Goal: Information Seeking & Learning: Learn about a topic

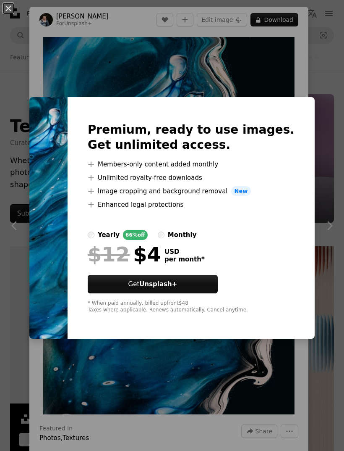
scroll to position [1984, 0]
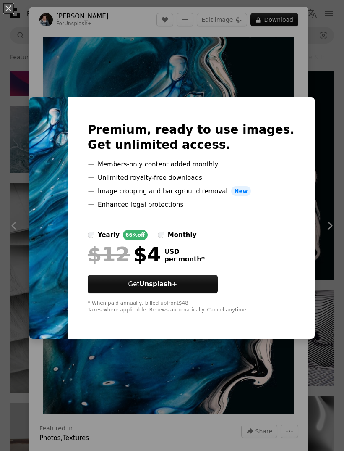
click at [278, 60] on div "An X shape Premium, ready to use images. Get unlimited access. A plus sign Memb…" at bounding box center [172, 225] width 344 height 451
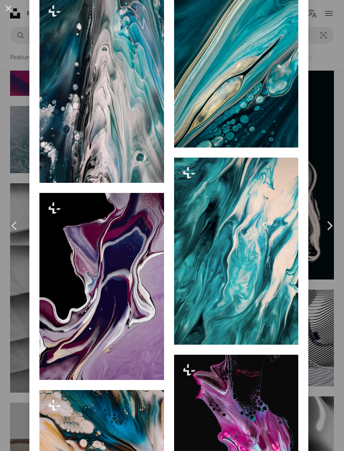
scroll to position [1582, 0]
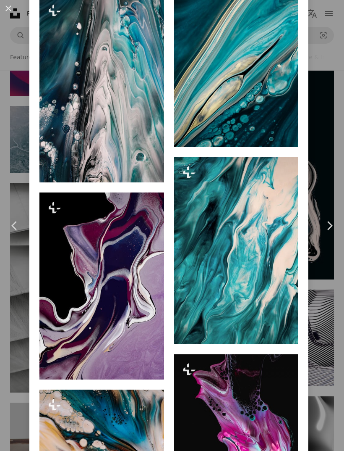
click at [328, 73] on div "An X shape Chevron left Chevron right [PERSON_NAME] For Unsplash+ A heart A plu…" at bounding box center [172, 225] width 344 height 451
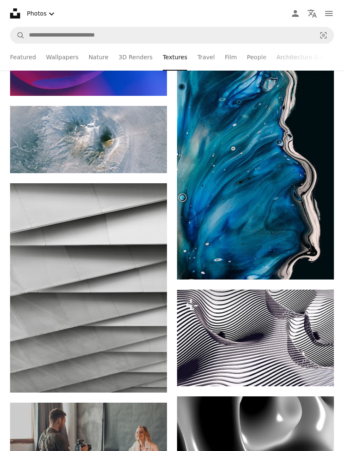
click at [331, 73] on img at bounding box center [255, 162] width 157 height 236
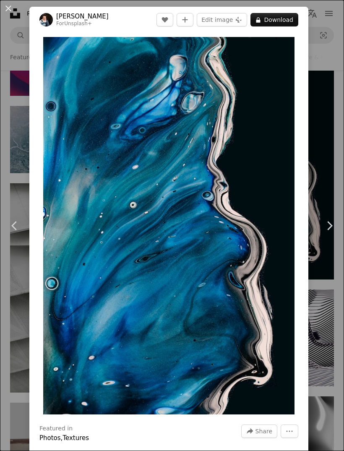
click at [336, 85] on div "An X shape Chevron left Chevron right [PERSON_NAME] For Unsplash+ A heart A plu…" at bounding box center [172, 225] width 344 height 451
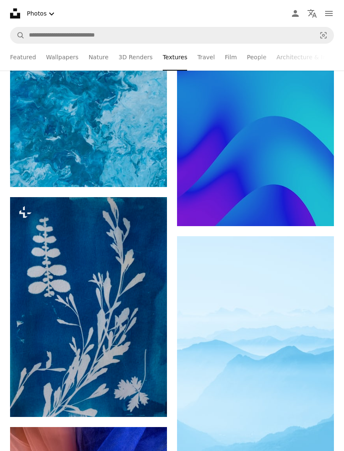
scroll to position [3156, 0]
click at [91, 52] on link "Nature" at bounding box center [99, 57] width 20 height 27
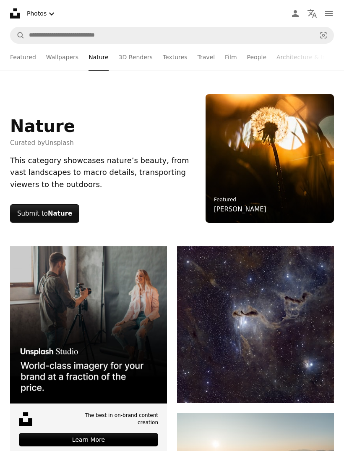
click at [60, 55] on link "Wallpapers" at bounding box center [62, 57] width 32 height 27
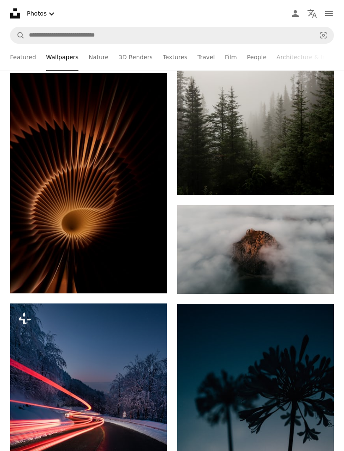
scroll to position [507, 0]
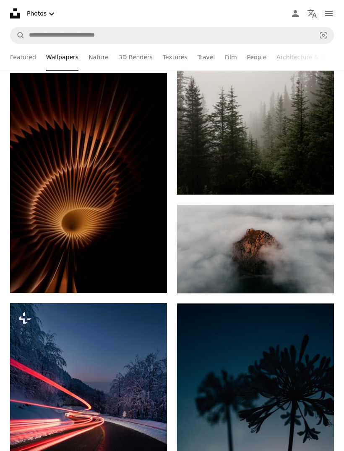
click at [57, 168] on img at bounding box center [88, 183] width 157 height 220
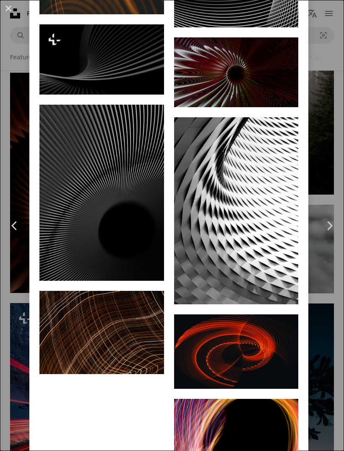
scroll to position [1863, 0]
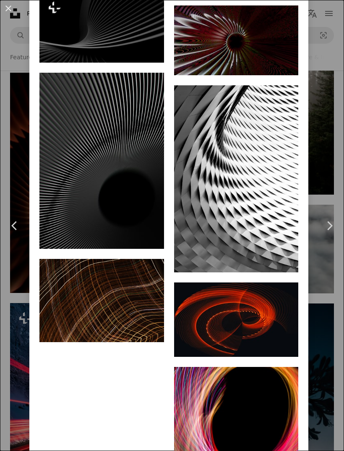
click at [322, 118] on div "An X shape Chevron left Chevron right Milad Fakurian Available for hire A check…" at bounding box center [172, 225] width 344 height 451
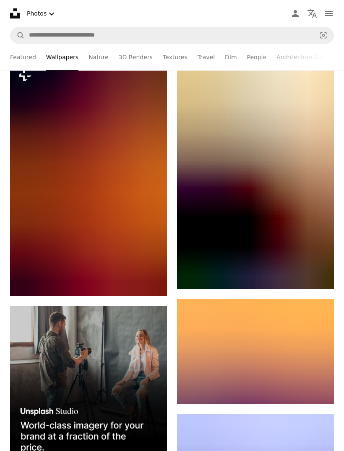
scroll to position [2224, 0]
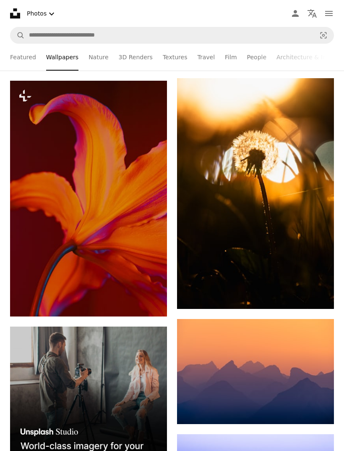
click at [147, 138] on img at bounding box center [88, 199] width 157 height 236
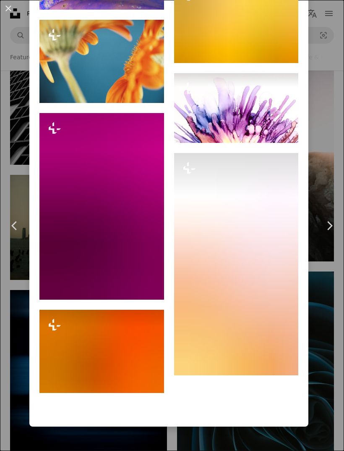
scroll to position [2944, 0]
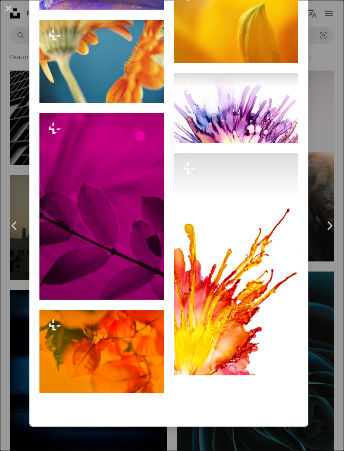
click at [335, 149] on div "An X shape Chevron left Chevron right [PERSON_NAME] For Unsplash+ A heart A plu…" at bounding box center [172, 225] width 344 height 451
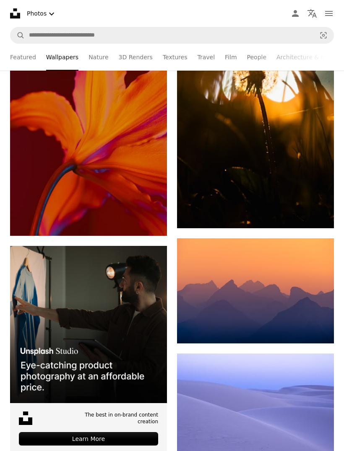
scroll to position [2304, 0]
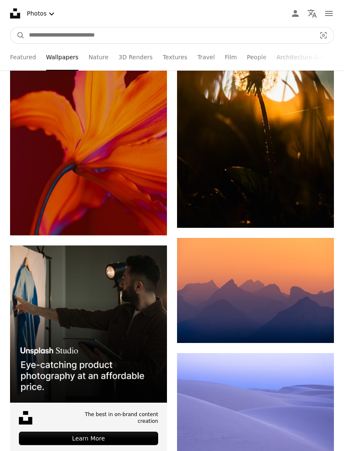
click at [289, 37] on input "Find visuals sitewide" at bounding box center [169, 35] width 289 height 16
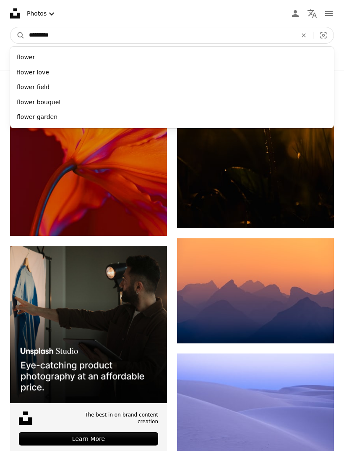
type input "**********"
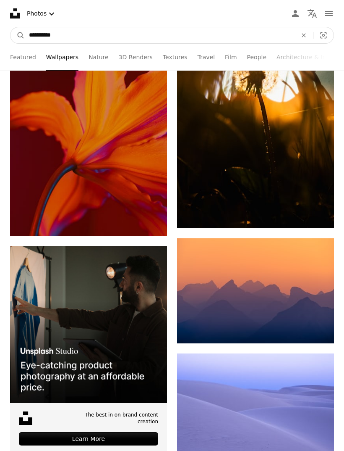
click at [18, 35] on button "A magnifying glass" at bounding box center [17, 35] width 14 height 16
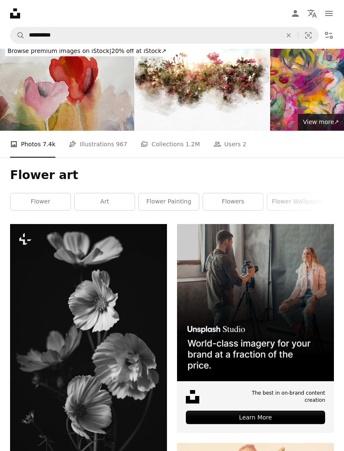
scroll to position [8, 0]
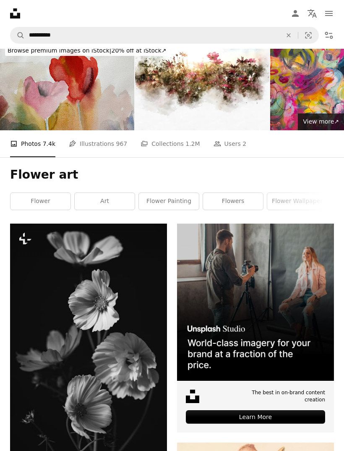
click at [92, 197] on link "art" at bounding box center [105, 201] width 60 height 17
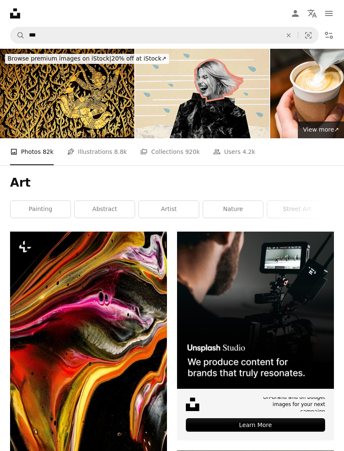
click at [106, 202] on link "abstract" at bounding box center [105, 209] width 60 height 17
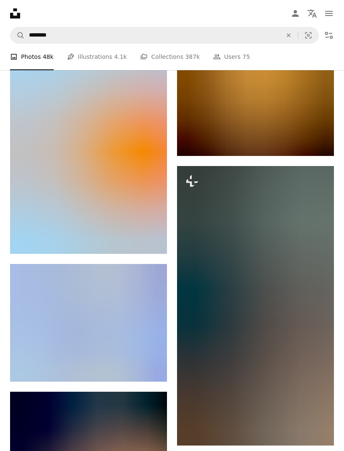
scroll to position [933, 0]
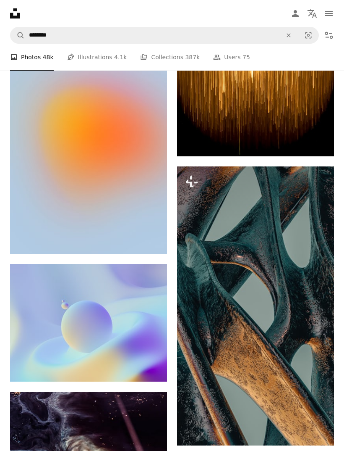
click at [46, 194] on img at bounding box center [88, 136] width 157 height 236
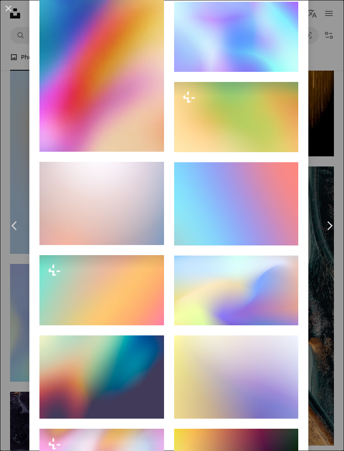
scroll to position [8691, 0]
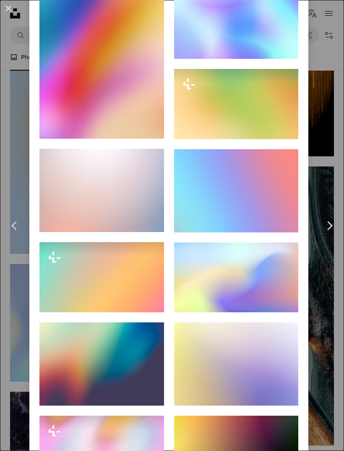
click at [5, 9] on button "An X shape" at bounding box center [8, 8] width 10 height 10
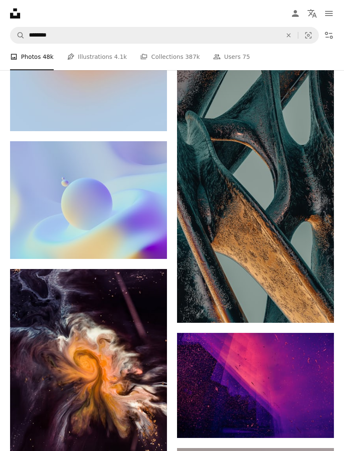
scroll to position [1035, 0]
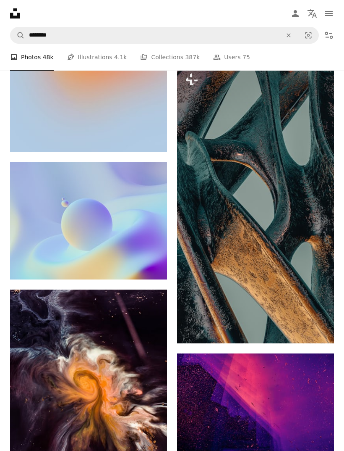
click at [301, 250] on img at bounding box center [255, 203] width 157 height 279
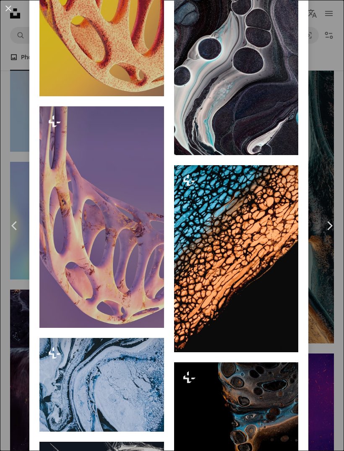
scroll to position [898, 0]
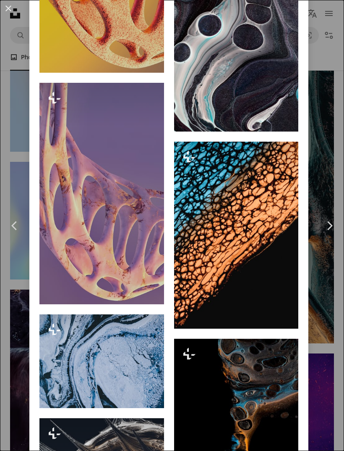
click at [3, 8] on button "An X shape" at bounding box center [8, 8] width 10 height 10
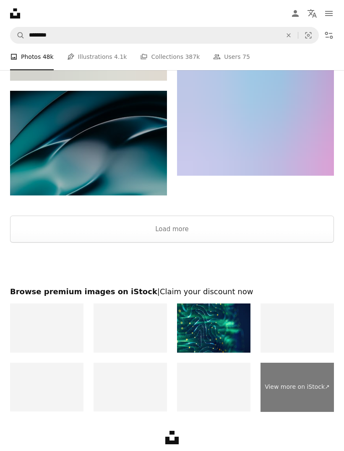
scroll to position [2054, 0]
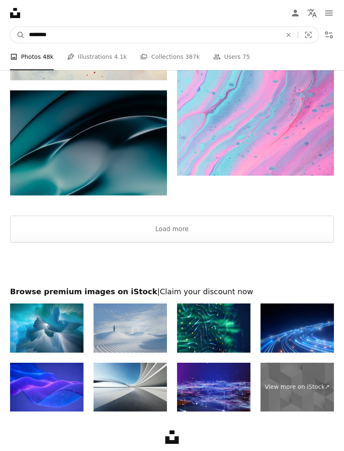
click at [76, 37] on input "********" at bounding box center [152, 35] width 255 height 16
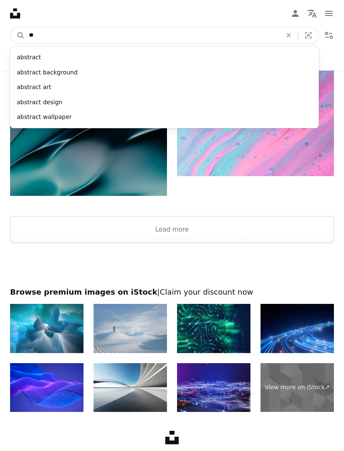
type input "*"
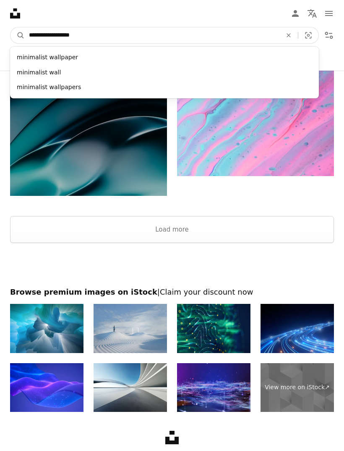
type input "**********"
click at [18, 35] on button "A magnifying glass" at bounding box center [17, 35] width 14 height 16
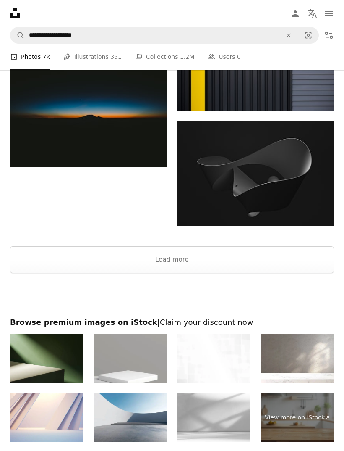
scroll to position [1282, 0]
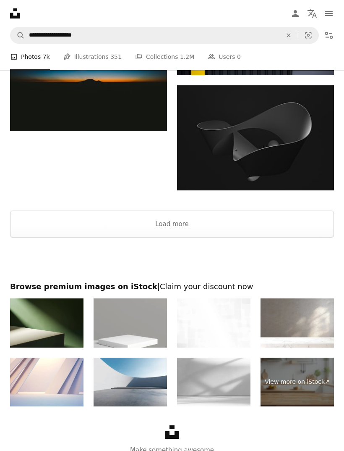
click at [254, 222] on button "Load more" at bounding box center [172, 224] width 324 height 27
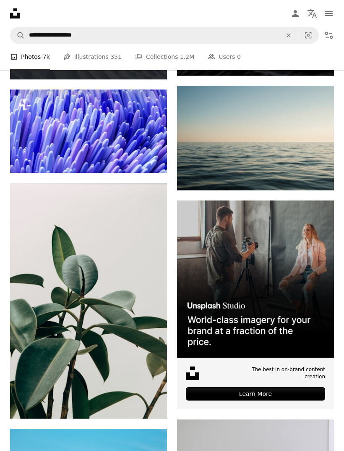
scroll to position [2969, 0]
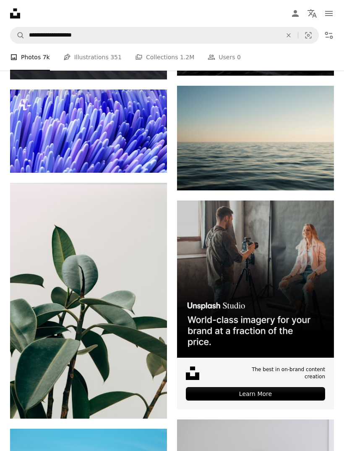
click at [300, 147] on img at bounding box center [255, 138] width 157 height 105
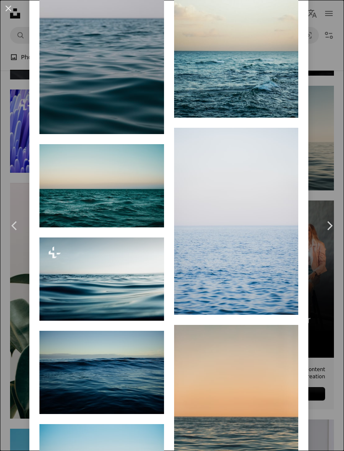
scroll to position [1512, 0]
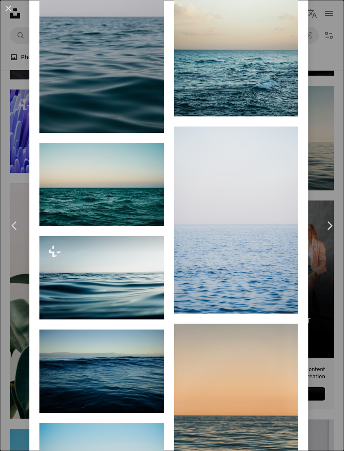
click at [334, 120] on div "An X shape Chevron left Chevron right [PERSON_NAME] Available for hire A checkm…" at bounding box center [172, 225] width 344 height 451
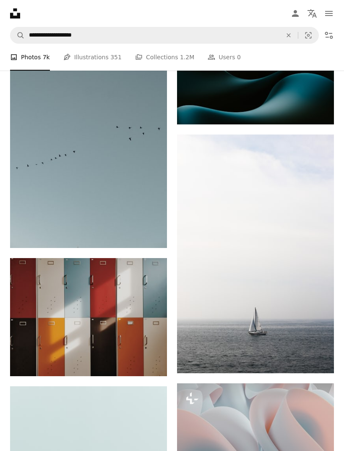
scroll to position [3720, 0]
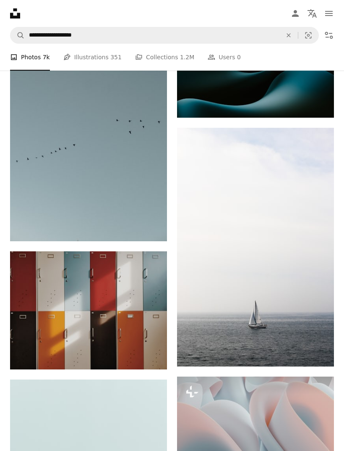
click at [45, 162] on img at bounding box center [88, 123] width 157 height 236
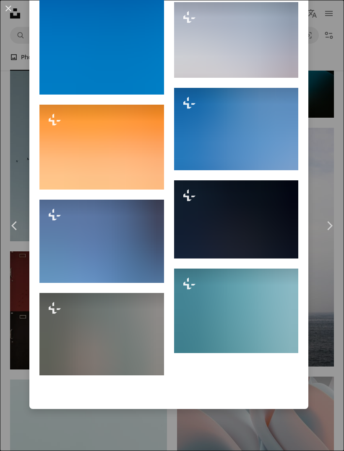
scroll to position [1330, 0]
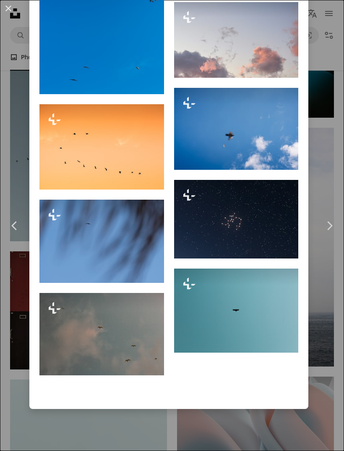
click at [288, 335] on img at bounding box center [236, 310] width 125 height 84
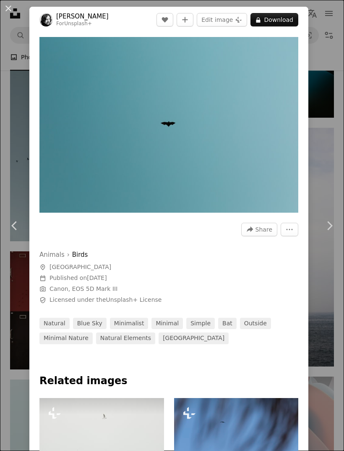
click at [327, 139] on div "An X shape Chevron left Chevron right [PERSON_NAME] For Unsplash+ A heart A plu…" at bounding box center [172, 225] width 344 height 451
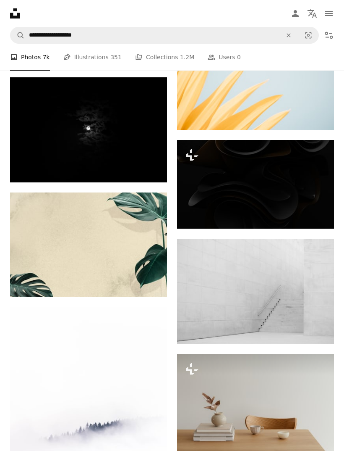
scroll to position [4726, 0]
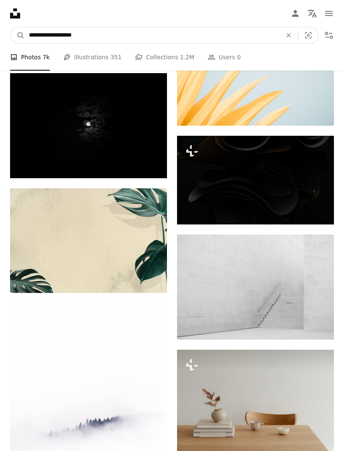
click at [250, 37] on input "**********" at bounding box center [152, 35] width 255 height 16
type input "****"
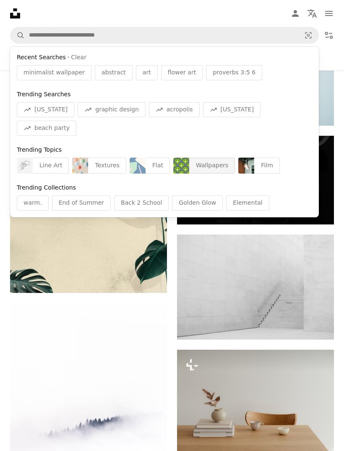
click at [215, 157] on div "Wallpapers" at bounding box center [212, 165] width 46 height 16
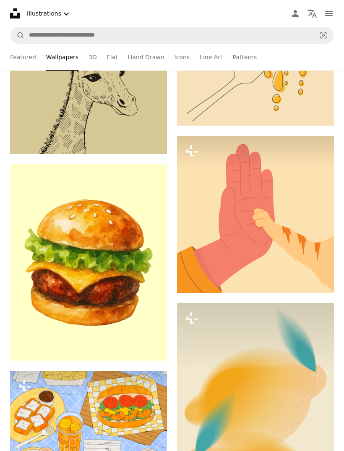
scroll to position [1523, 0]
click at [107, 221] on img at bounding box center [88, 262] width 157 height 197
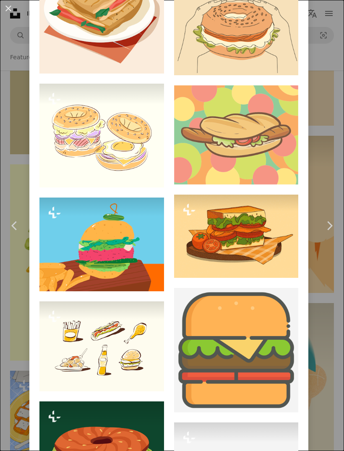
scroll to position [1813, 0]
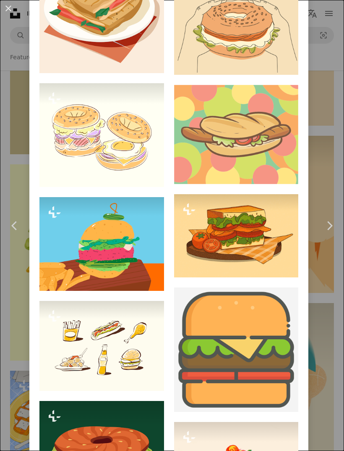
click at [329, 162] on div "An X shape Chevron left Chevron right [PERSON_NAME] riswanr_ A heart A plus sig…" at bounding box center [172, 225] width 344 height 451
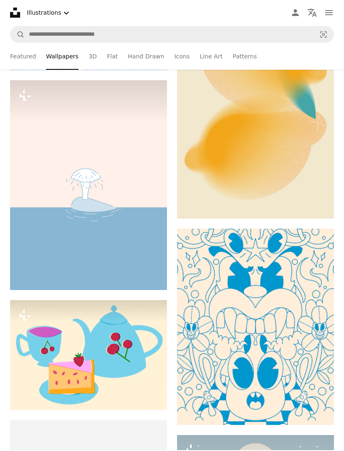
scroll to position [1948, 0]
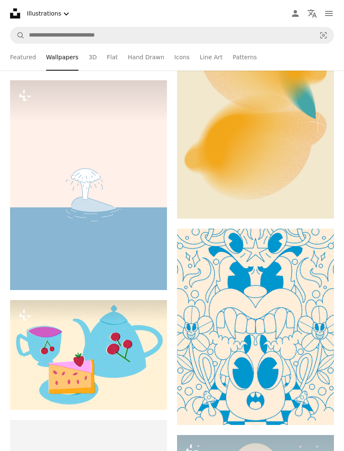
click at [311, 171] on img at bounding box center [255, 48] width 157 height 341
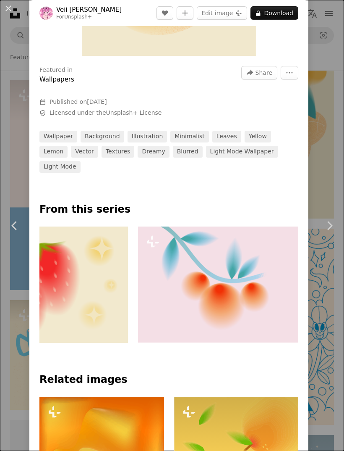
scroll to position [371, 0]
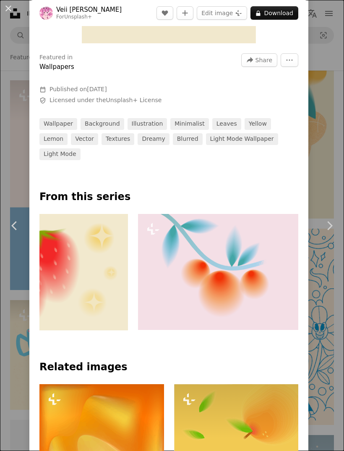
click at [204, 318] on img at bounding box center [221, 272] width 167 height 116
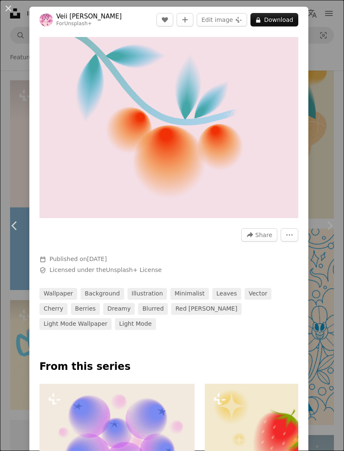
click at [10, 13] on button "An X shape" at bounding box center [8, 8] width 10 height 10
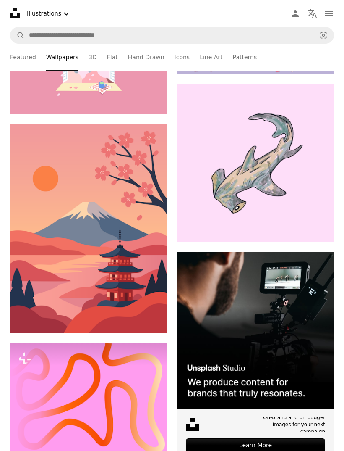
scroll to position [3309, 0]
click at [312, 192] on img at bounding box center [255, 162] width 157 height 157
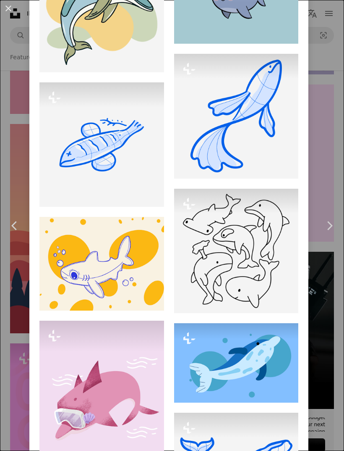
scroll to position [779, 0]
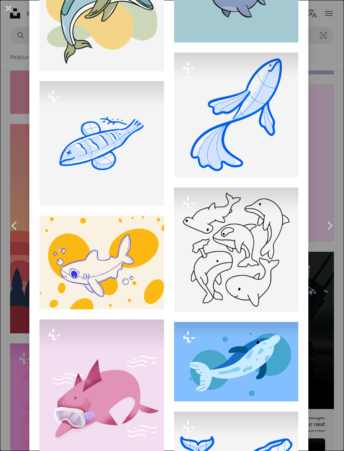
click at [13, 4] on button "An X shape" at bounding box center [8, 8] width 10 height 10
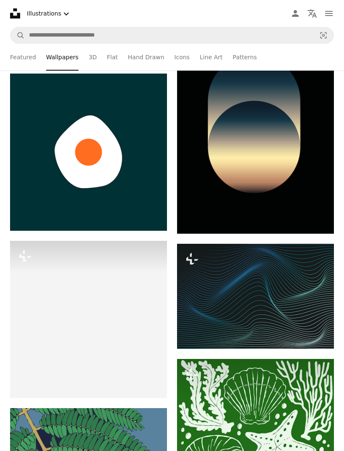
scroll to position [5872, 0]
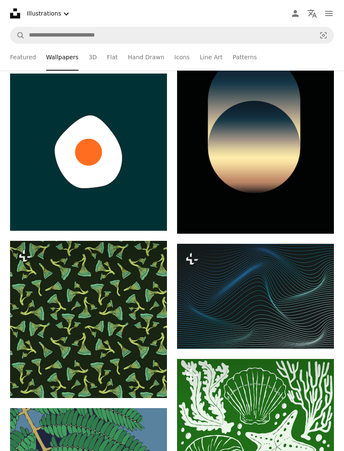
click at [57, 122] on img at bounding box center [88, 151] width 157 height 157
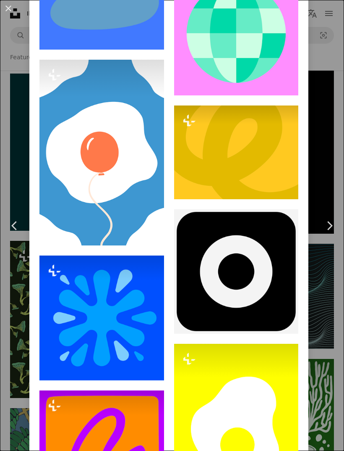
scroll to position [767, 0]
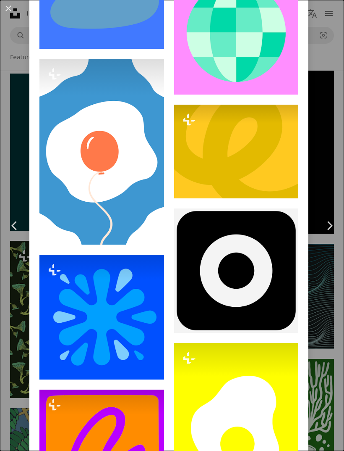
click at [12, 8] on button "An X shape" at bounding box center [8, 8] width 10 height 10
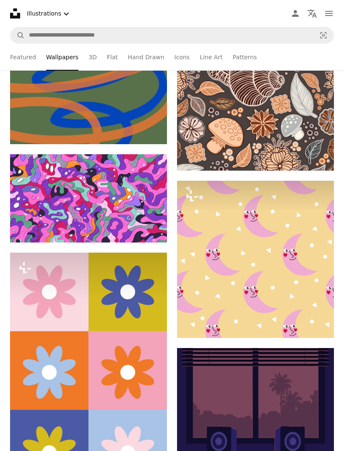
scroll to position [13220, 0]
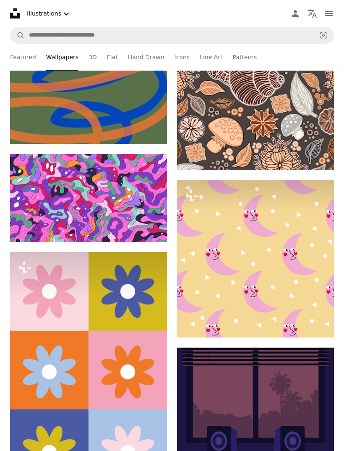
click at [240, 56] on link "Patterns" at bounding box center [245, 57] width 24 height 27
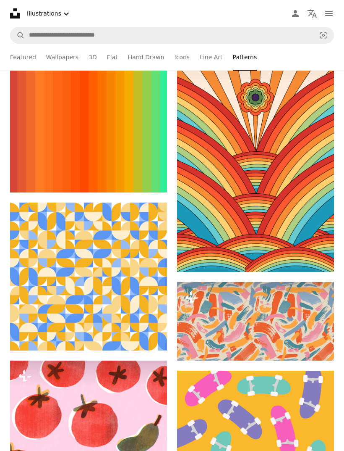
scroll to position [582, 0]
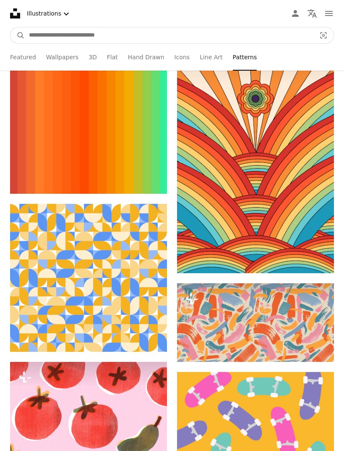
click at [114, 34] on input "Find visuals sitewide" at bounding box center [169, 35] width 289 height 16
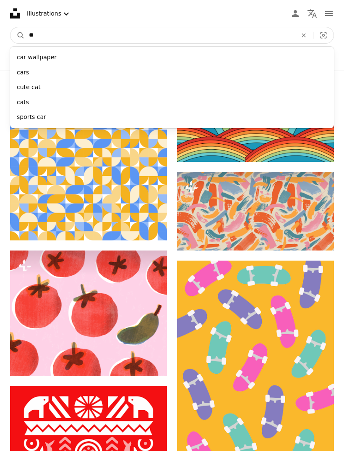
scroll to position [694, 0]
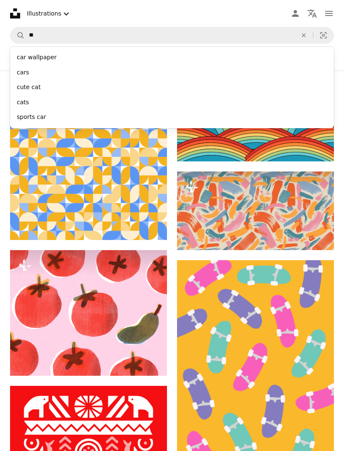
click at [124, 313] on img at bounding box center [88, 313] width 157 height 126
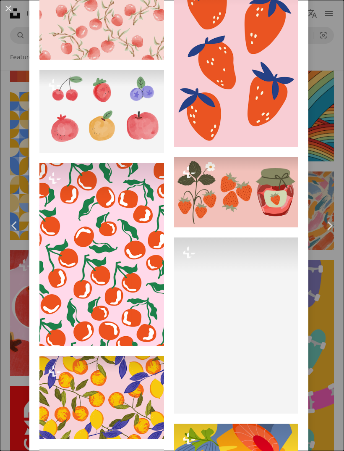
scroll to position [682, 0]
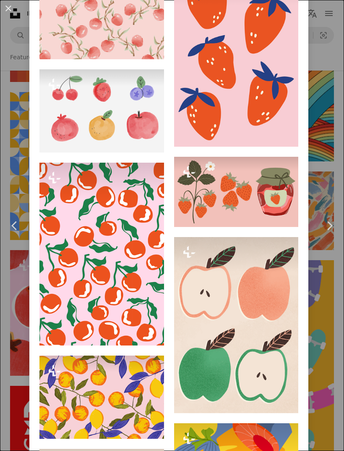
click at [13, 9] on button "An X shape" at bounding box center [8, 8] width 10 height 10
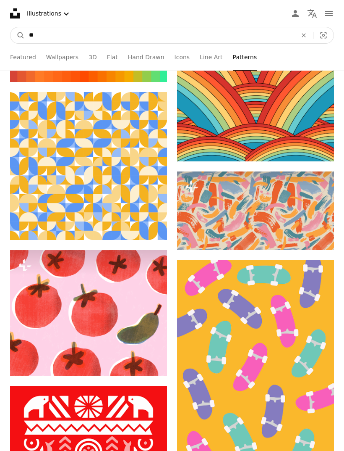
click at [66, 34] on input "**" at bounding box center [160, 35] width 270 height 16
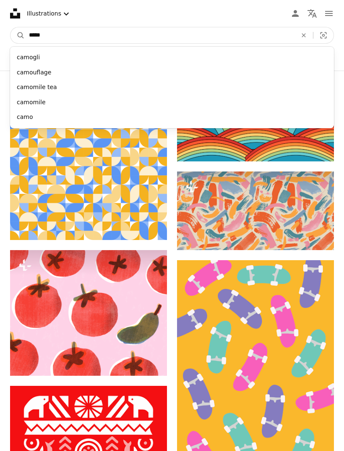
type input "******"
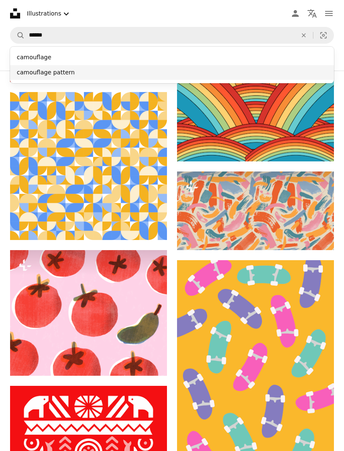
click at [60, 71] on div "camouflage pattern" at bounding box center [172, 72] width 324 height 15
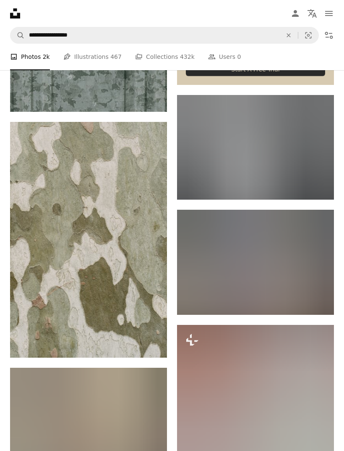
scroll to position [354, 0]
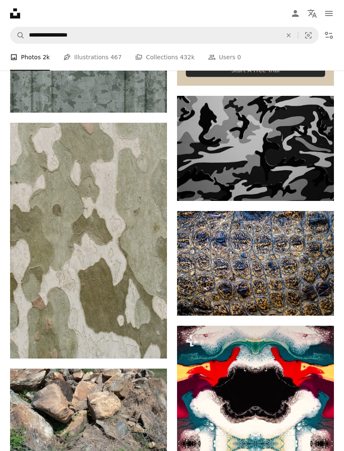
click at [46, 228] on img at bounding box center [88, 241] width 157 height 236
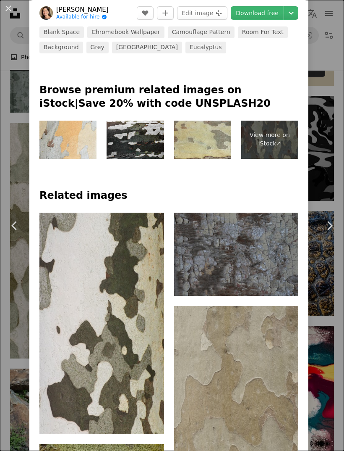
scroll to position [532, 0]
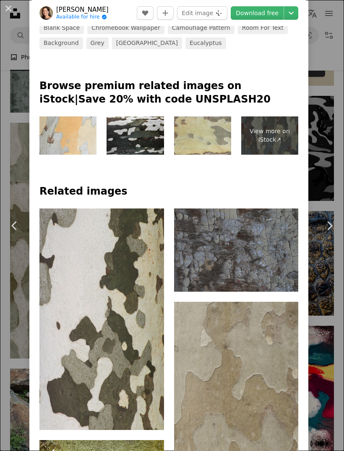
click at [14, 174] on div "An X shape Chevron left Chevron right [PERSON_NAME] Available for hire A checkm…" at bounding box center [172, 225] width 344 height 451
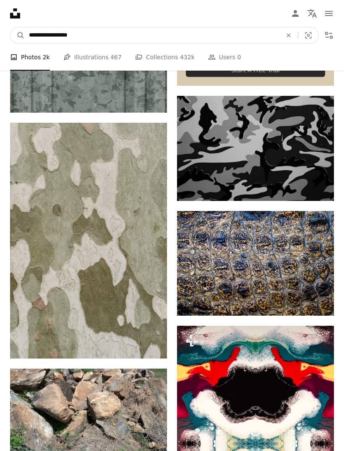
click at [89, 37] on input "**********" at bounding box center [152, 35] width 255 height 16
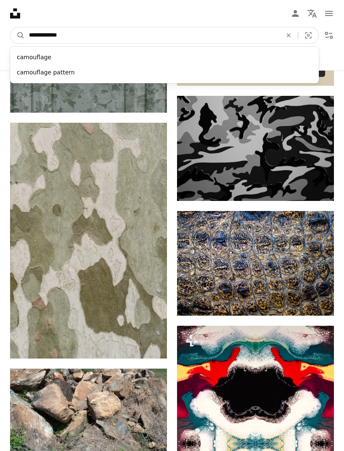
type input "**********"
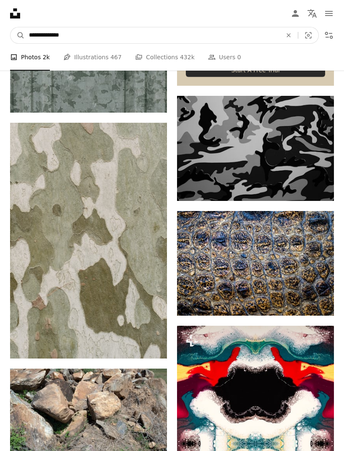
click at [18, 35] on button "A magnifying glass" at bounding box center [17, 35] width 14 height 16
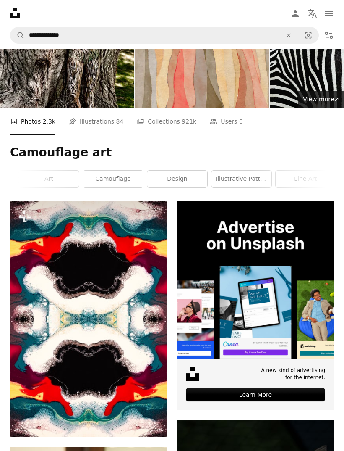
scroll to position [0, 380]
click at [46, 171] on link "art" at bounding box center [46, 179] width 60 height 17
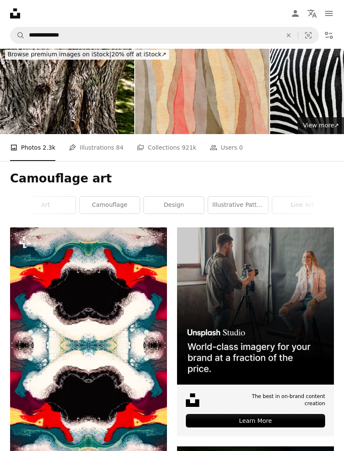
scroll to position [6, 0]
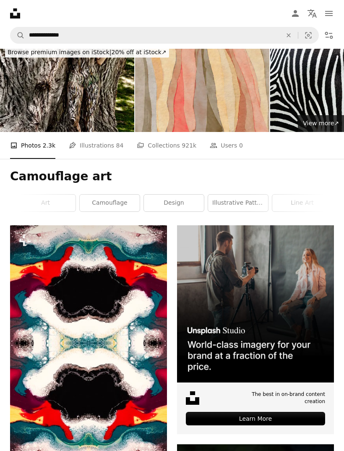
click at [83, 138] on link "Pen Tool Illustrations 84" at bounding box center [96, 145] width 55 height 27
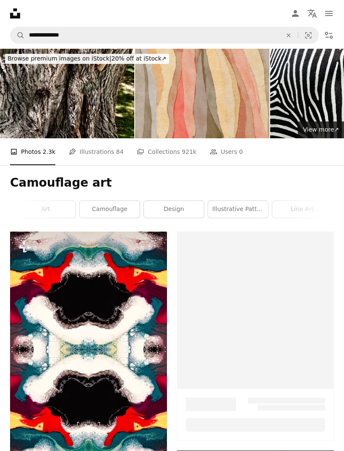
scroll to position [6, 0]
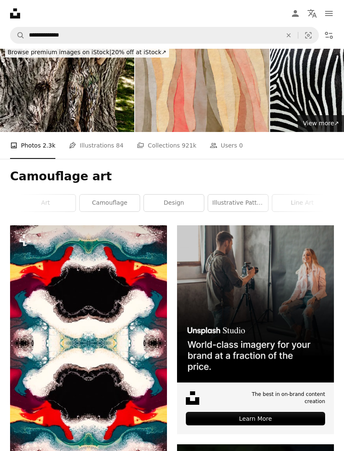
click at [144, 112] on img at bounding box center [202, 86] width 134 height 89
